Goal: Task Accomplishment & Management: Manage account settings

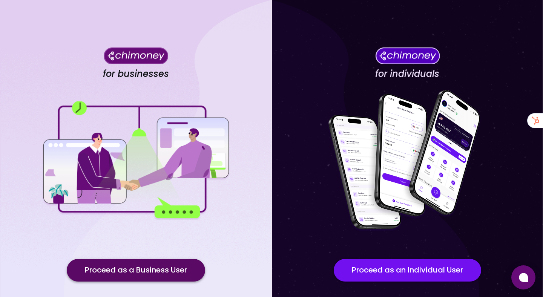
click at [133, 266] on button "Proceed as a Business User" at bounding box center [136, 270] width 138 height 23
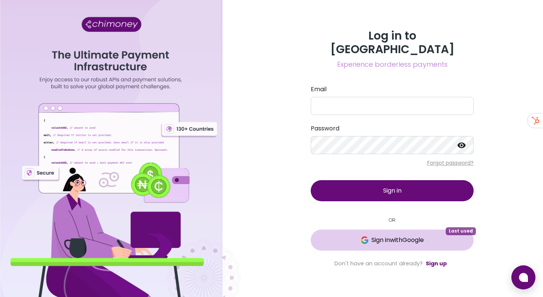
click at [320, 237] on button "Sign in with Google Last used" at bounding box center [392, 240] width 163 height 21
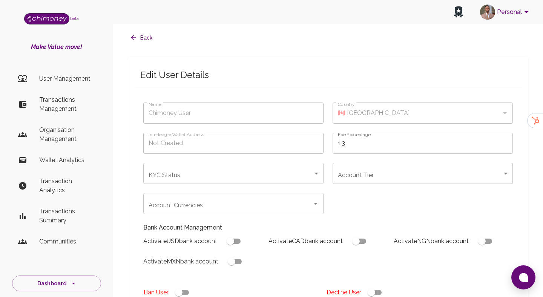
type input "Umegbewe Olimini"
type input "🇳🇬 [GEOGRAPHIC_DATA]"
type input "under_review"
checkbox input "true"
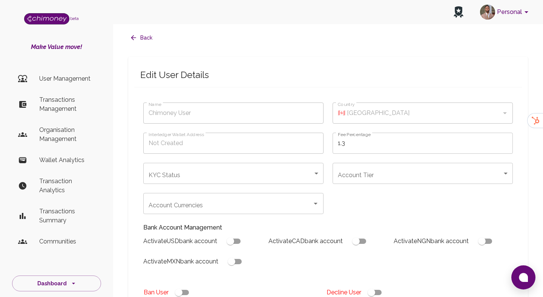
checkbox input "true"
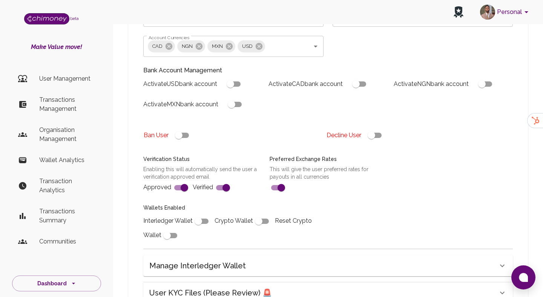
scroll to position [276, 0]
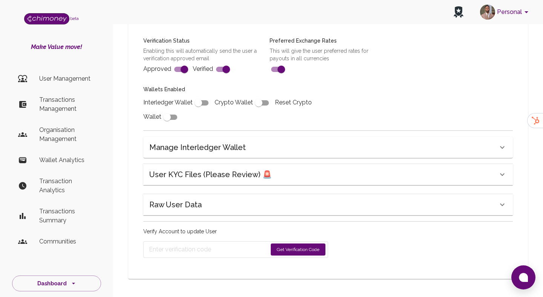
click at [199, 189] on div "Name Umegbewe Olimini Name Country 🇳🇬 Nigeria Country Interledger Wallet Addres…" at bounding box center [328, 45] width 388 height 443
click at [205, 180] on h6 "User KYC Files (Please Review) 🚨" at bounding box center [210, 175] width 123 height 12
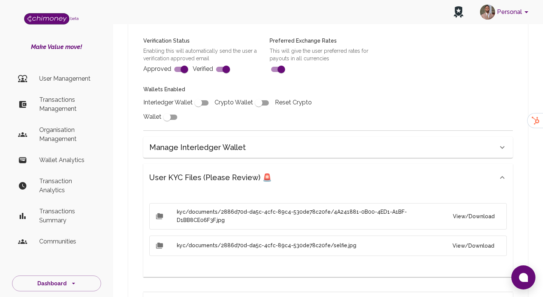
click at [486, 217] on button "View/Download" at bounding box center [474, 217] width 53 height 14
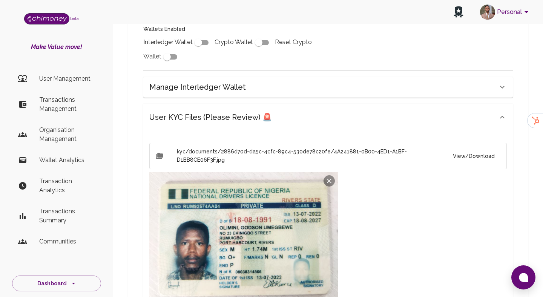
scroll to position [366, 0]
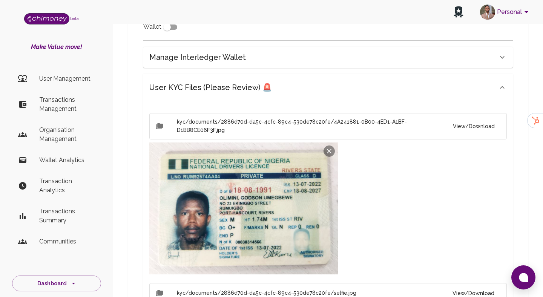
click at [471, 287] on button "View/Download" at bounding box center [474, 294] width 54 height 14
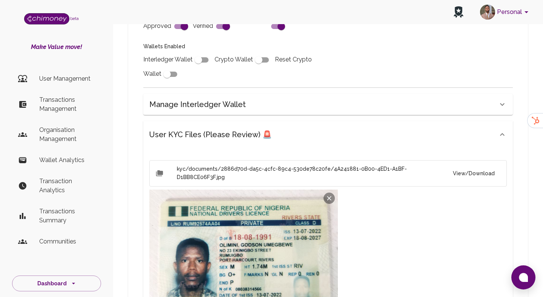
scroll to position [213, 0]
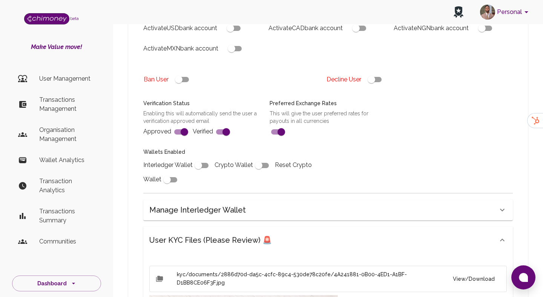
click at [375, 80] on input "checkbox" at bounding box center [371, 79] width 43 height 14
checkbox input "false"
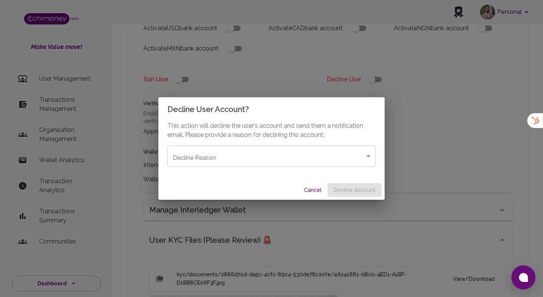
click at [317, 155] on body "Personal beta Make Value move! User Management Transactions Management Organisa…" at bounding box center [271, 260] width 543 height 947
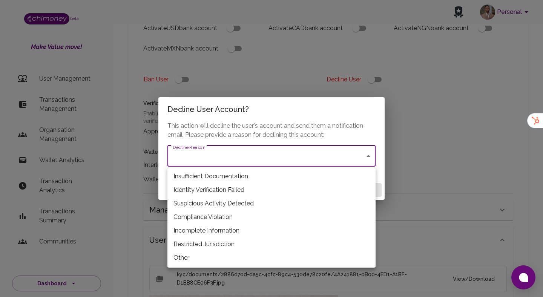
click at [211, 243] on li "Restricted Jurisdiction" at bounding box center [272, 245] width 208 height 14
type input "restricted_jurisdiction"
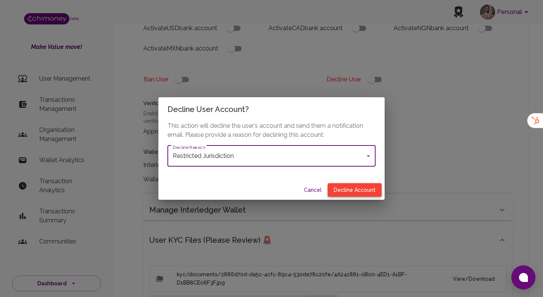
click at [346, 189] on button "Decline Account" at bounding box center [355, 190] width 54 height 14
type input "declined"
checkbox input "true"
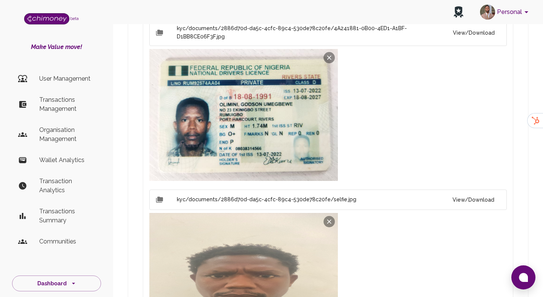
scroll to position [595, 0]
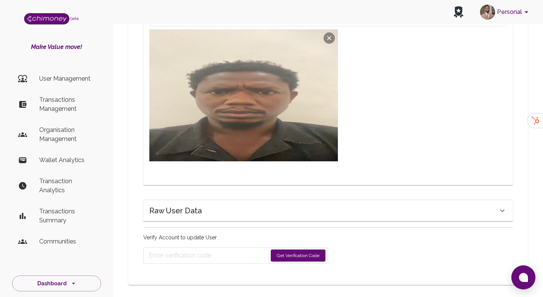
click at [293, 253] on button "Get Verification Code" at bounding box center [298, 256] width 55 height 12
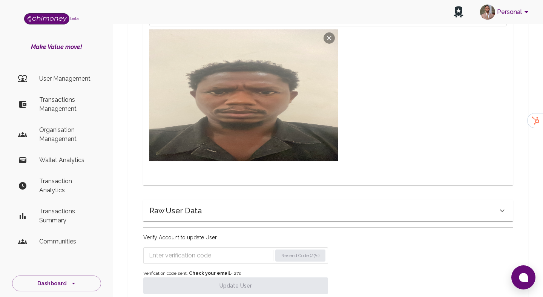
click at [194, 252] on input "Enter verification code" at bounding box center [210, 256] width 123 height 12
paste input "5762"
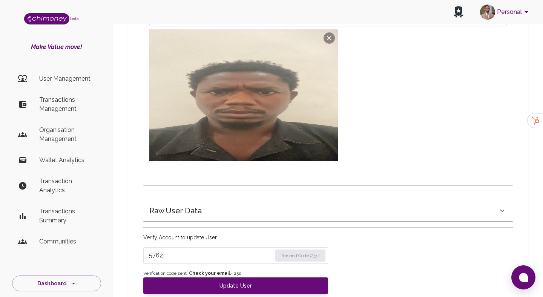
type input "5762"
click at [202, 271] on span "Verification code sent. Check your email. • 25 s" at bounding box center [235, 274] width 185 height 8
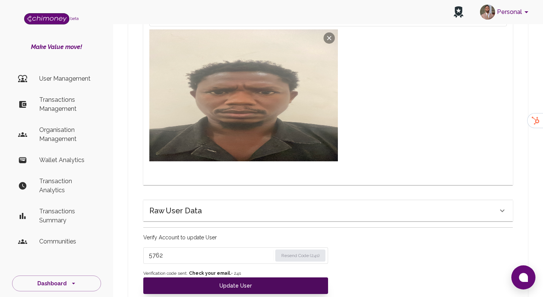
click at [200, 281] on button "Update User" at bounding box center [235, 286] width 185 height 17
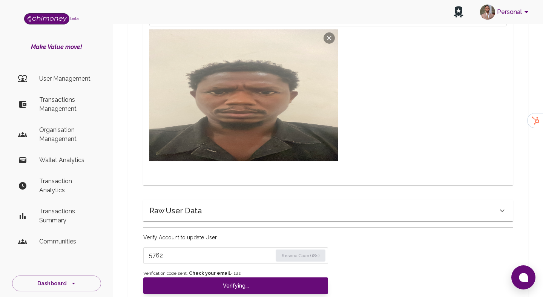
scroll to position [589, 0]
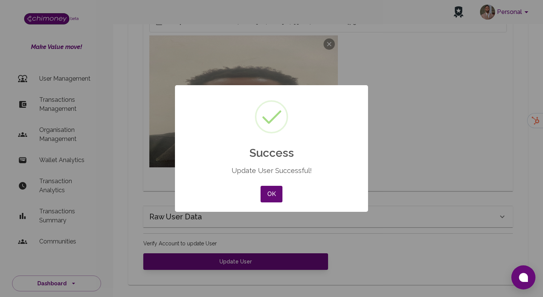
click at [274, 185] on div "OK No Cancel" at bounding box center [272, 194] width 26 height 20
click at [271, 194] on button "OK" at bounding box center [272, 194] width 22 height 17
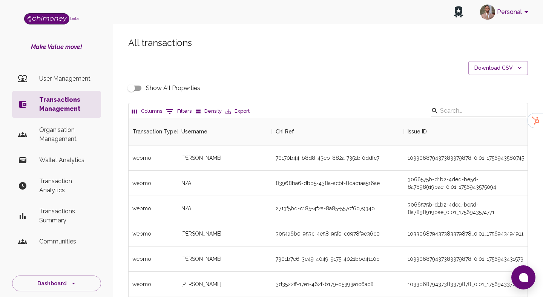
scroll to position [280, 399]
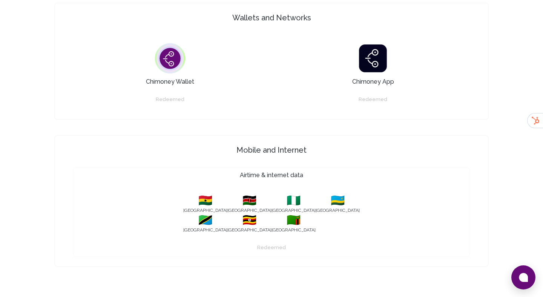
scroll to position [389, 0]
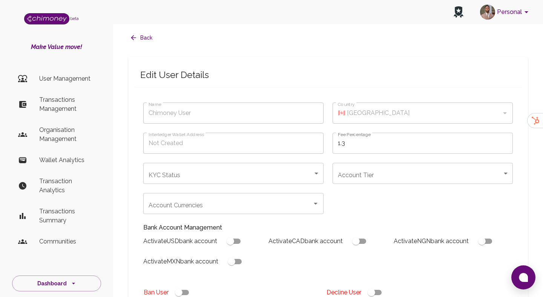
type input "Umegbewe Olimini"
type input "🇳🇬 [GEOGRAPHIC_DATA]"
type input "declined"
checkbox input "true"
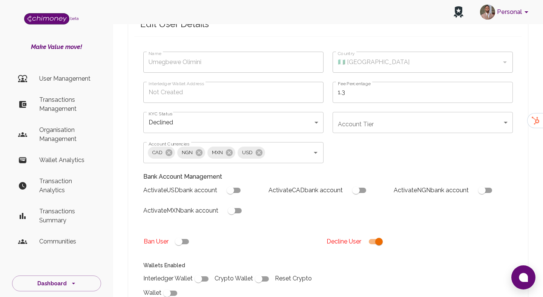
scroll to position [160, 0]
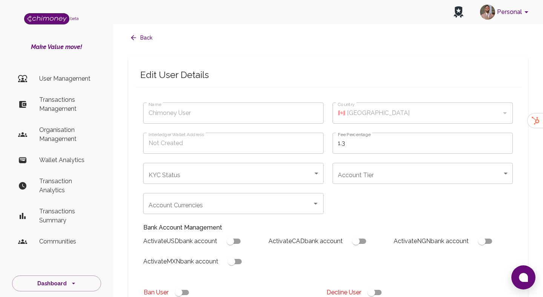
type input "[PERSON_NAME]"
type input "🇳🇬 [GEOGRAPHIC_DATA]"
type input "under_review"
checkbox input "true"
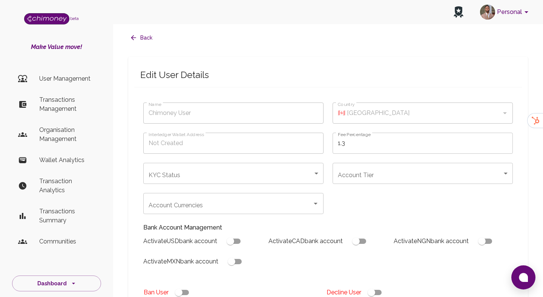
checkbox input "true"
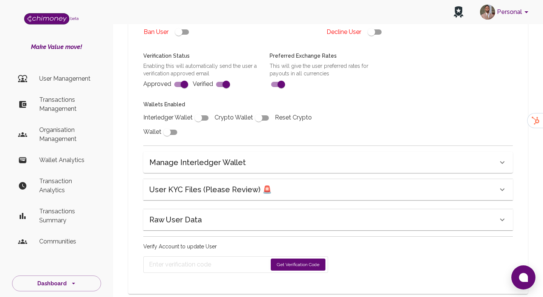
scroll to position [276, 0]
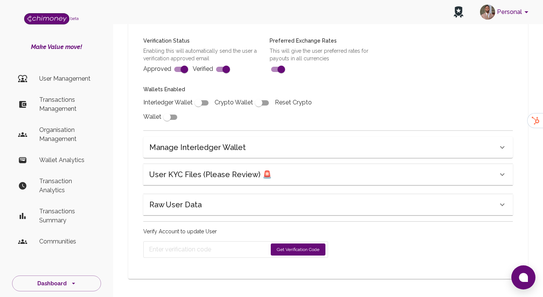
click at [211, 174] on h6 "User KYC Files (Please Review) 🚨" at bounding box center [210, 175] width 123 height 12
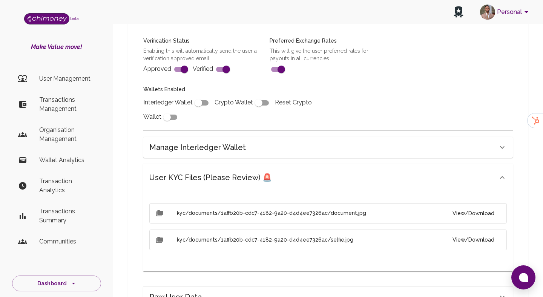
click at [461, 213] on button "View/Download" at bounding box center [474, 214] width 54 height 14
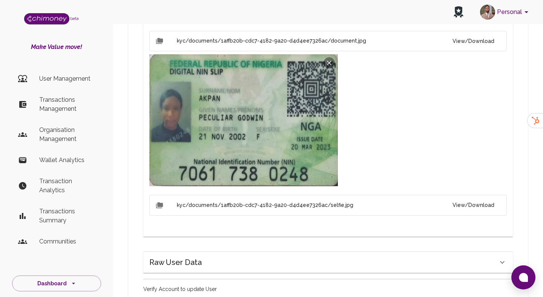
scroll to position [460, 0]
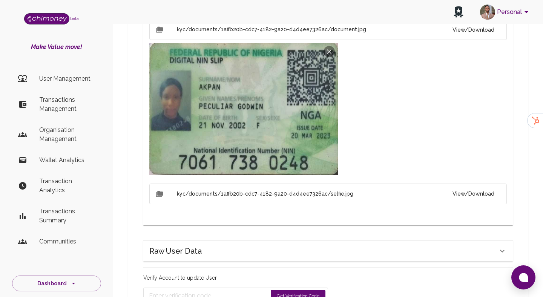
click at [471, 197] on button "View/Download" at bounding box center [474, 194] width 54 height 14
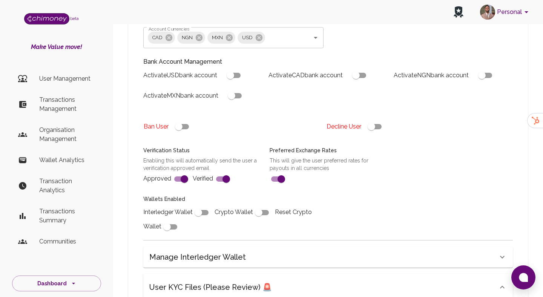
scroll to position [0, 0]
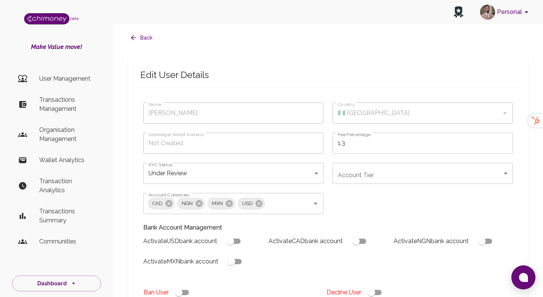
click at [365, 287] on div "Decline User" at bounding box center [415, 293] width 177 height 14
click at [373, 294] on input "checkbox" at bounding box center [371, 293] width 43 height 14
checkbox input "false"
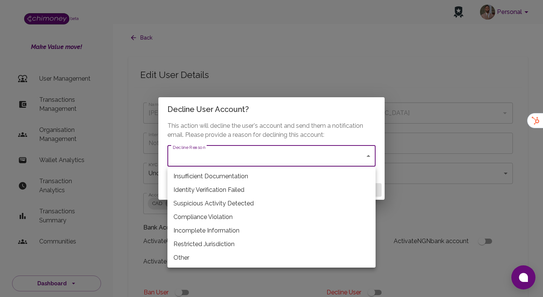
click at [204, 243] on li "Restricted Jurisdiction" at bounding box center [272, 245] width 208 height 14
type input "restricted_jurisdiction"
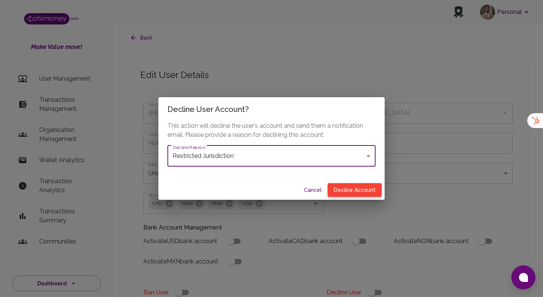
click at [353, 193] on button "Decline Account" at bounding box center [355, 190] width 54 height 14
type input "declined"
checkbox input "true"
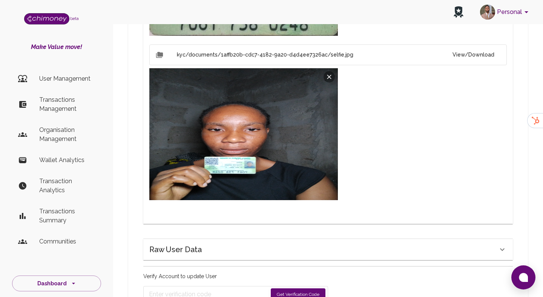
scroll to position [595, 0]
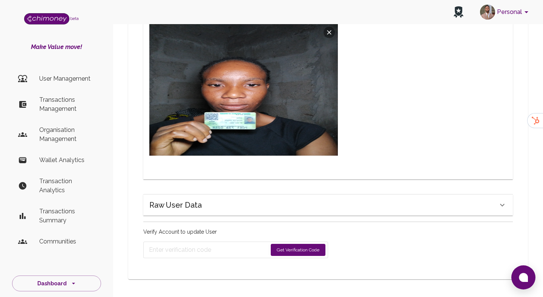
click at [273, 247] on button "Get Verification Code" at bounding box center [298, 250] width 55 height 12
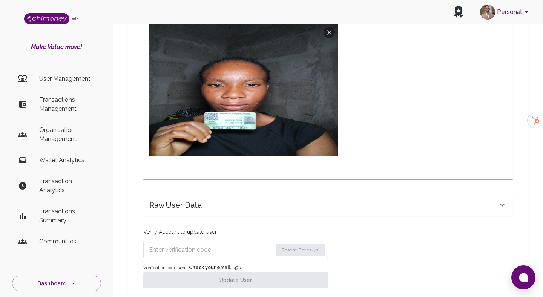
click at [217, 254] on input "Enter verification code" at bounding box center [210, 250] width 123 height 12
paste input "9792"
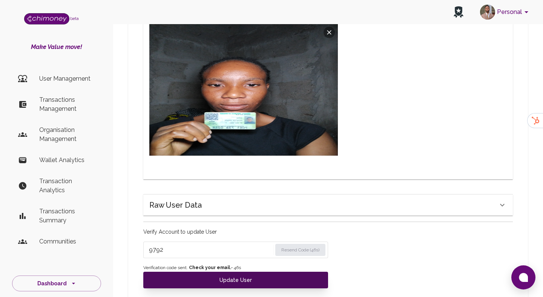
type input "9792"
click at [212, 274] on button "Update User" at bounding box center [235, 280] width 185 height 17
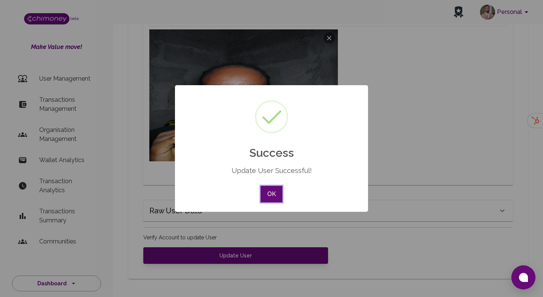
scroll to position [589, 0]
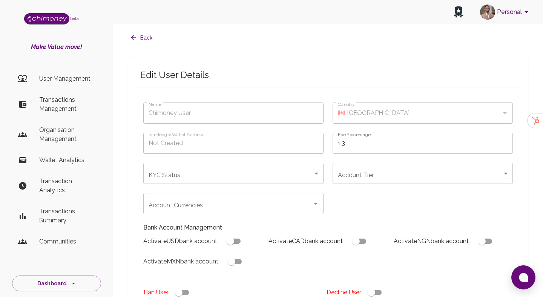
type input "[PERSON_NAME]"
type input "🇳🇬 [GEOGRAPHIC_DATA]"
type input "declined"
checkbox input "true"
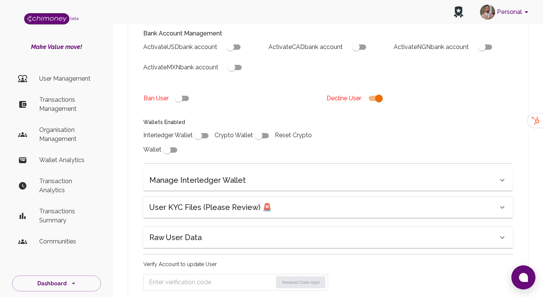
scroll to position [203, 0]
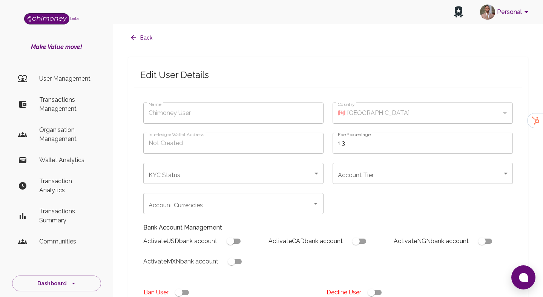
type input "[PERSON_NAME]"
type input "🇺🇸 [GEOGRAPHIC_DATA]"
type input "under_review"
checkbox input "true"
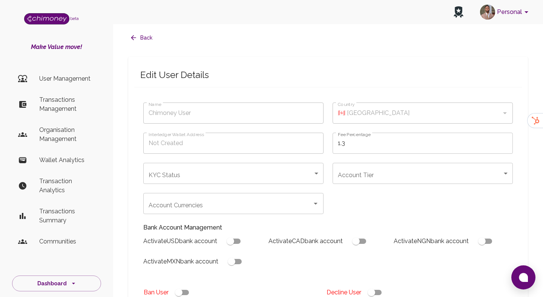
checkbox input "true"
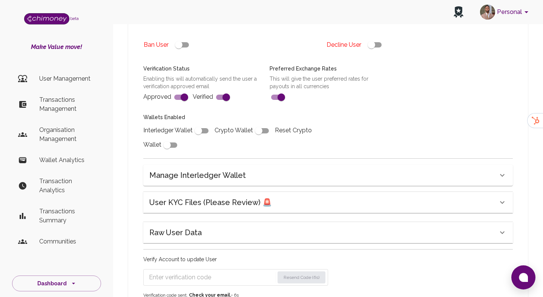
scroll to position [294, 0]
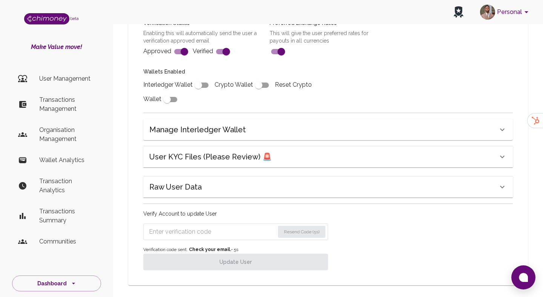
click at [213, 165] on div "User KYC Files (Please Review) 🚨" at bounding box center [328, 156] width 370 height 21
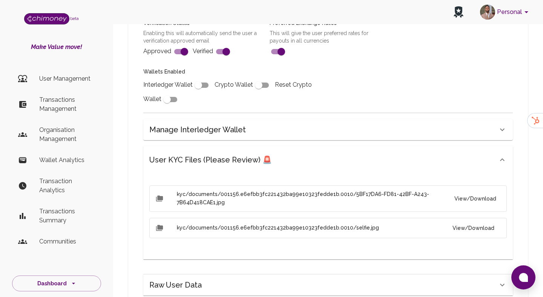
click at [480, 191] on li "kyc/documents/001156.e6efbb3fc221432ba99e10323fedde1b.0010/5BF17DA6-FD81-42BF-A…" at bounding box center [328, 199] width 358 height 26
click at [477, 196] on button "View/Download" at bounding box center [476, 199] width 50 height 14
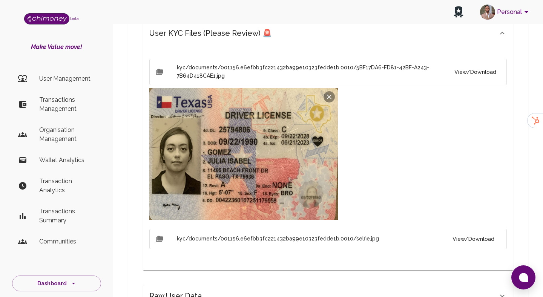
scroll to position [455, 0]
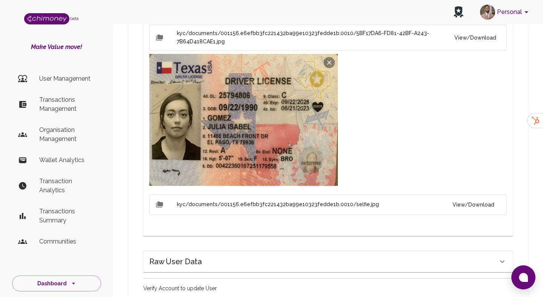
click at [474, 210] on button "View/Download" at bounding box center [474, 205] width 54 height 14
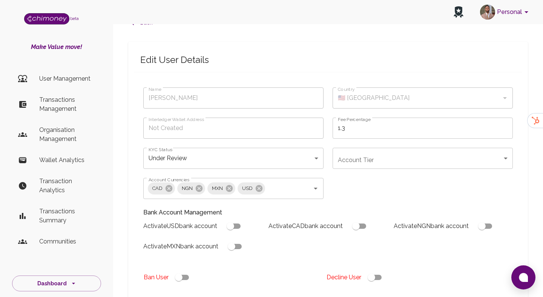
scroll to position [31, 0]
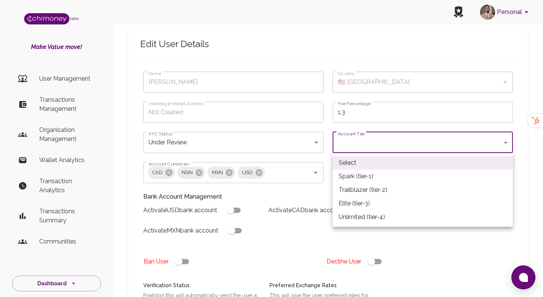
click at [349, 178] on li "Spark (tier-1)" at bounding box center [423, 177] width 180 height 14
type input "tier-1"
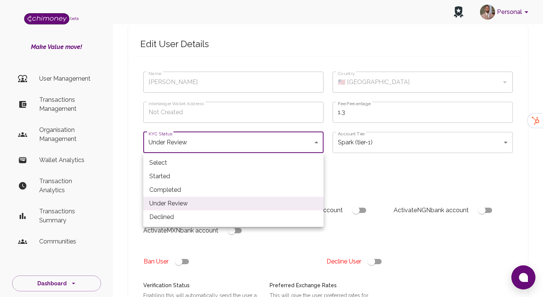
click at [182, 186] on li "Completed" at bounding box center [233, 190] width 180 height 14
type input "completed"
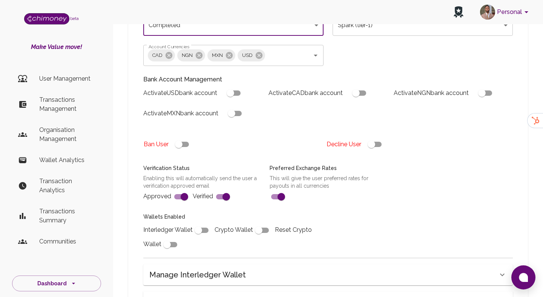
scroll to position [171, 0]
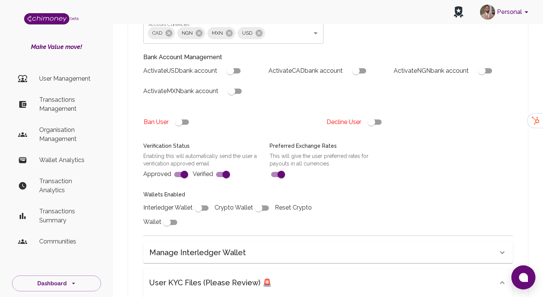
click at [205, 212] on input "checkbox" at bounding box center [198, 208] width 43 height 14
checkbox input "true"
click at [237, 70] on input "checkbox" at bounding box center [230, 71] width 43 height 14
checkbox input "true"
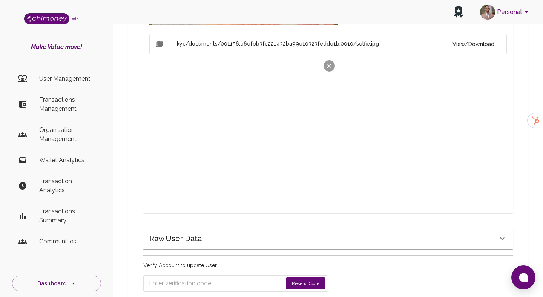
scroll to position [673, 0]
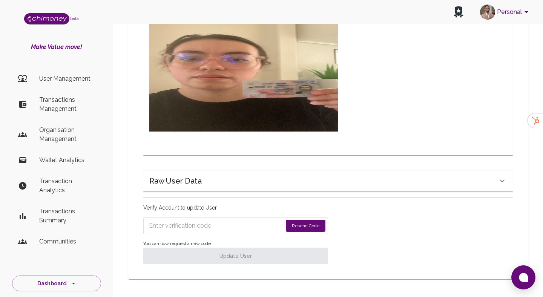
click at [207, 221] on input "Enter verification code" at bounding box center [216, 226] width 134 height 12
paste input "9792"
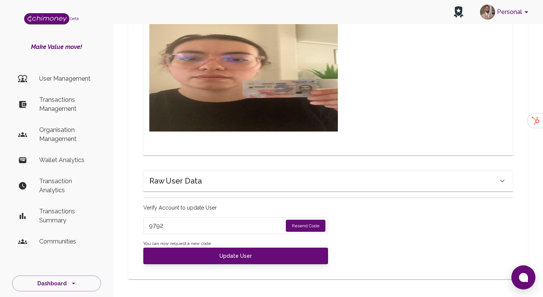
type input "9792"
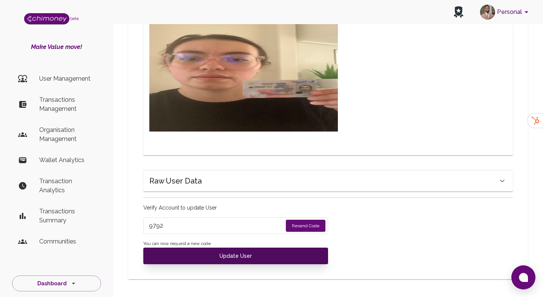
click at [216, 258] on button "Update User" at bounding box center [235, 256] width 185 height 17
type input "under_review"
checkbox input "false"
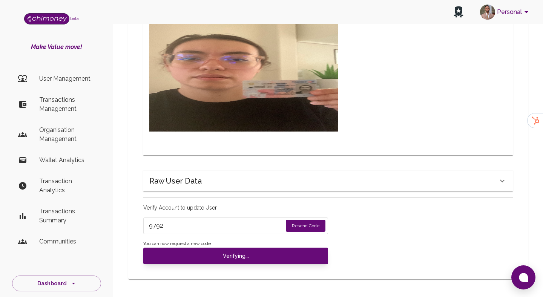
type input "completed"
type input "tier-1"
checkbox input "true"
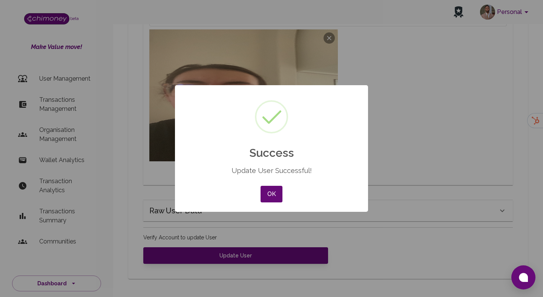
scroll to position [643, 0]
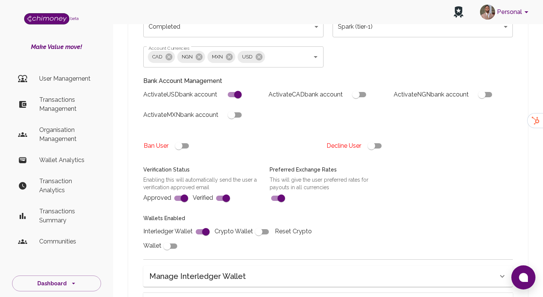
scroll to position [147, 0]
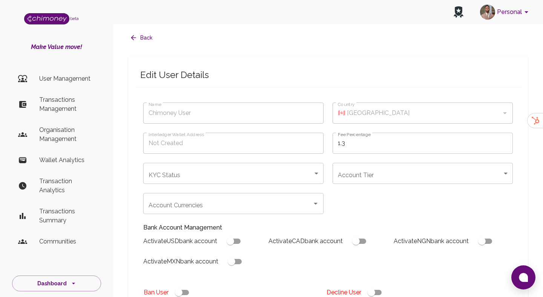
type input "[PERSON_NAME]"
type input "🇵🇱 [GEOGRAPHIC_DATA]"
type input "under_review"
checkbox input "true"
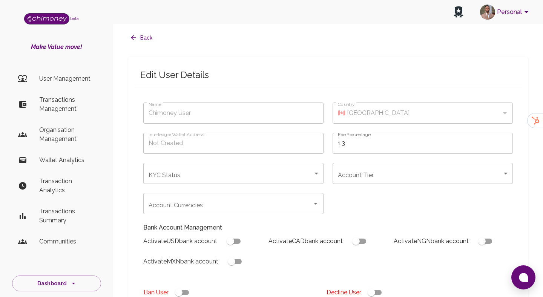
checkbox input "true"
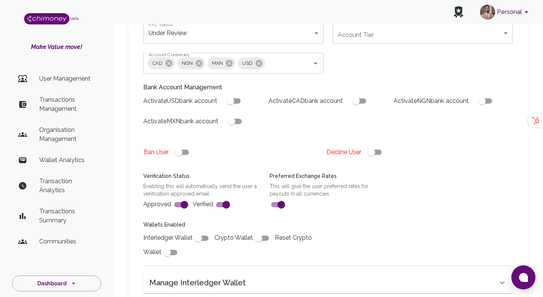
scroll to position [197, 0]
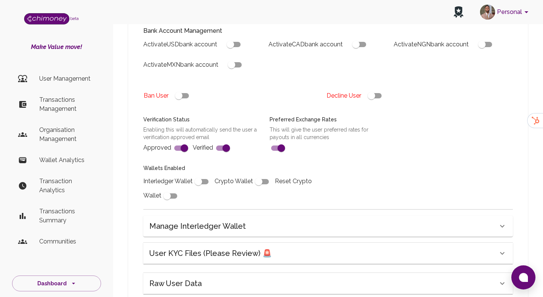
click at [249, 246] on div "User KYC Files (Please Review) 🚨" at bounding box center [328, 253] width 370 height 21
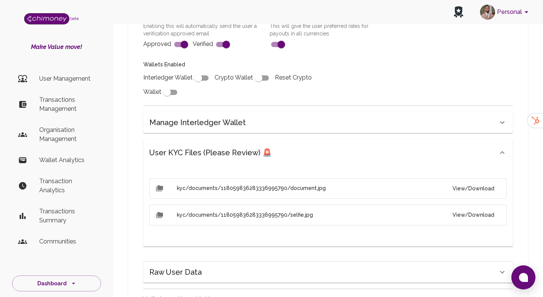
scroll to position [326, 0]
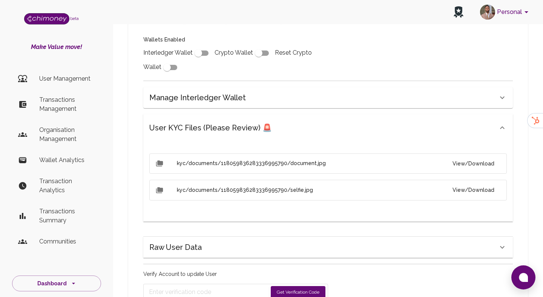
click at [466, 164] on button "View/Download" at bounding box center [474, 164] width 54 height 14
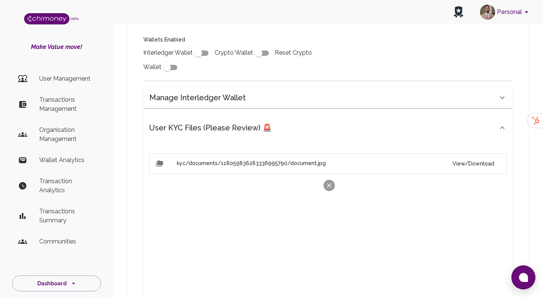
scroll to position [346, 0]
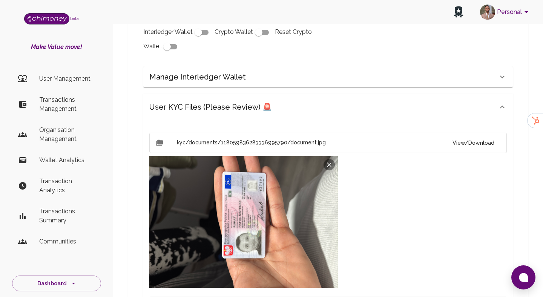
click at [308, 186] on img at bounding box center [243, 222] width 189 height 132
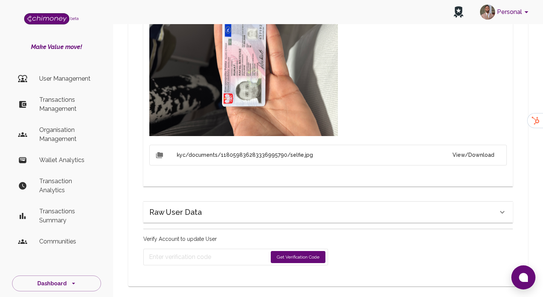
scroll to position [501, 0]
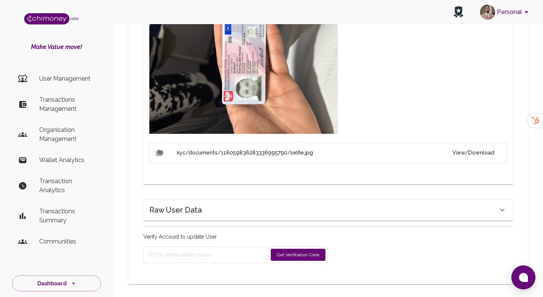
click at [473, 152] on button "View/Download" at bounding box center [474, 153] width 54 height 14
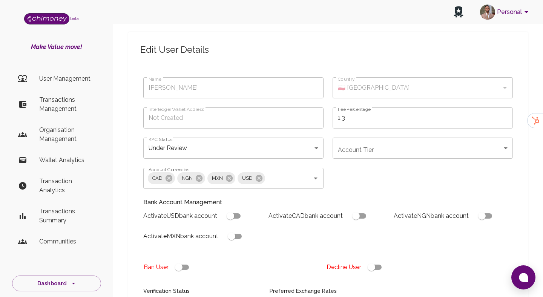
scroll to position [0, 0]
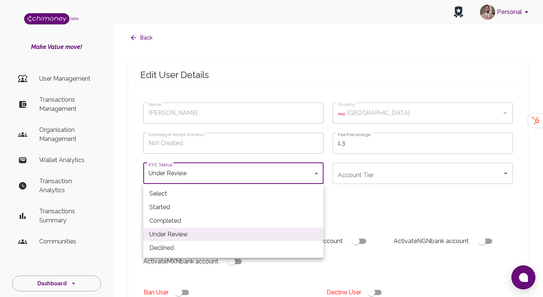
click at [157, 218] on li "Completed" at bounding box center [233, 221] width 180 height 14
type input "completed"
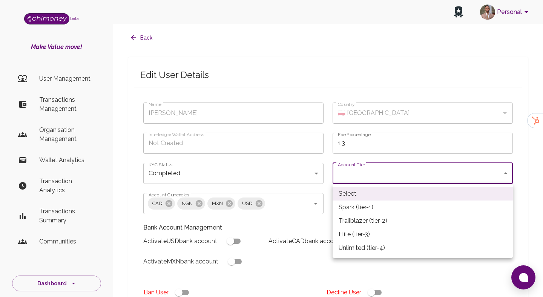
click at [355, 203] on li "Spark (tier-1)" at bounding box center [423, 208] width 180 height 14
type input "tier-1"
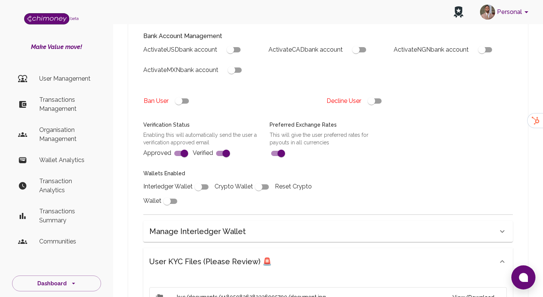
scroll to position [197, 0]
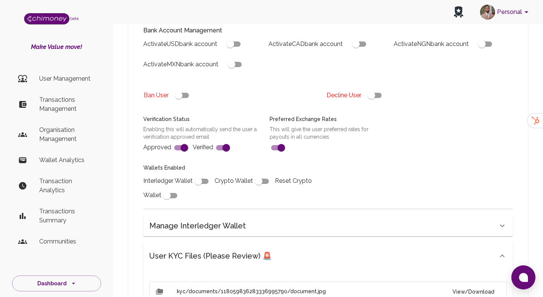
click at [203, 177] on input "checkbox" at bounding box center [198, 181] width 43 height 14
checkbox input "true"
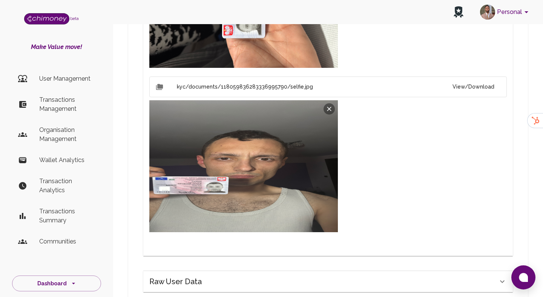
scroll to position [643, 0]
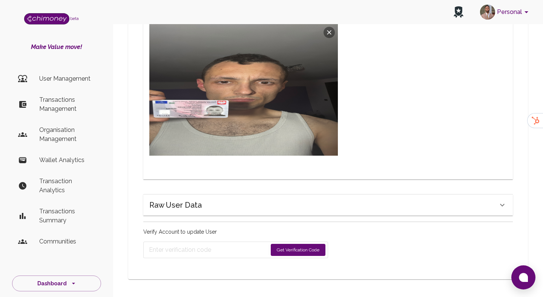
click at [293, 242] on form "Get Verification Code" at bounding box center [235, 250] width 185 height 17
click at [292, 248] on button "Get Verification Code" at bounding box center [298, 250] width 55 height 12
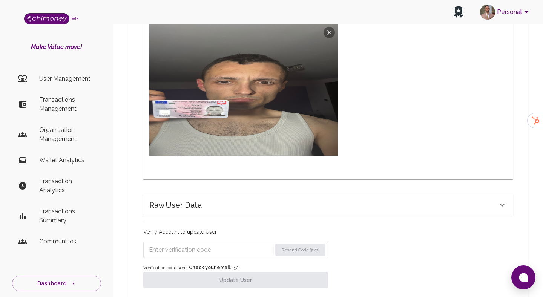
click at [197, 249] on input "Enter verification code" at bounding box center [210, 250] width 123 height 12
paste input "0919"
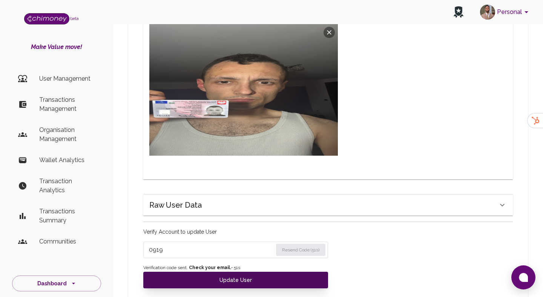
type input "0919"
click at [200, 284] on button "Update User" at bounding box center [235, 280] width 185 height 17
type input "under_review"
checkbox input "false"
type input "completed"
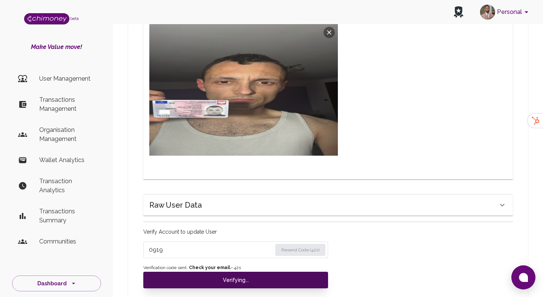
type input "tier-1"
checkbox input "true"
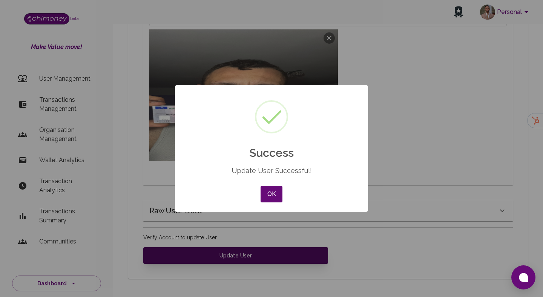
scroll to position [637, 0]
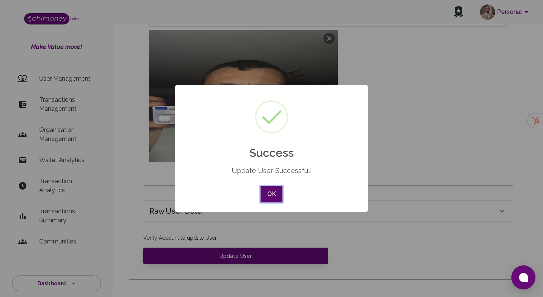
click at [274, 197] on button "OK" at bounding box center [272, 194] width 22 height 17
